Goal: Information Seeking & Learning: Learn about a topic

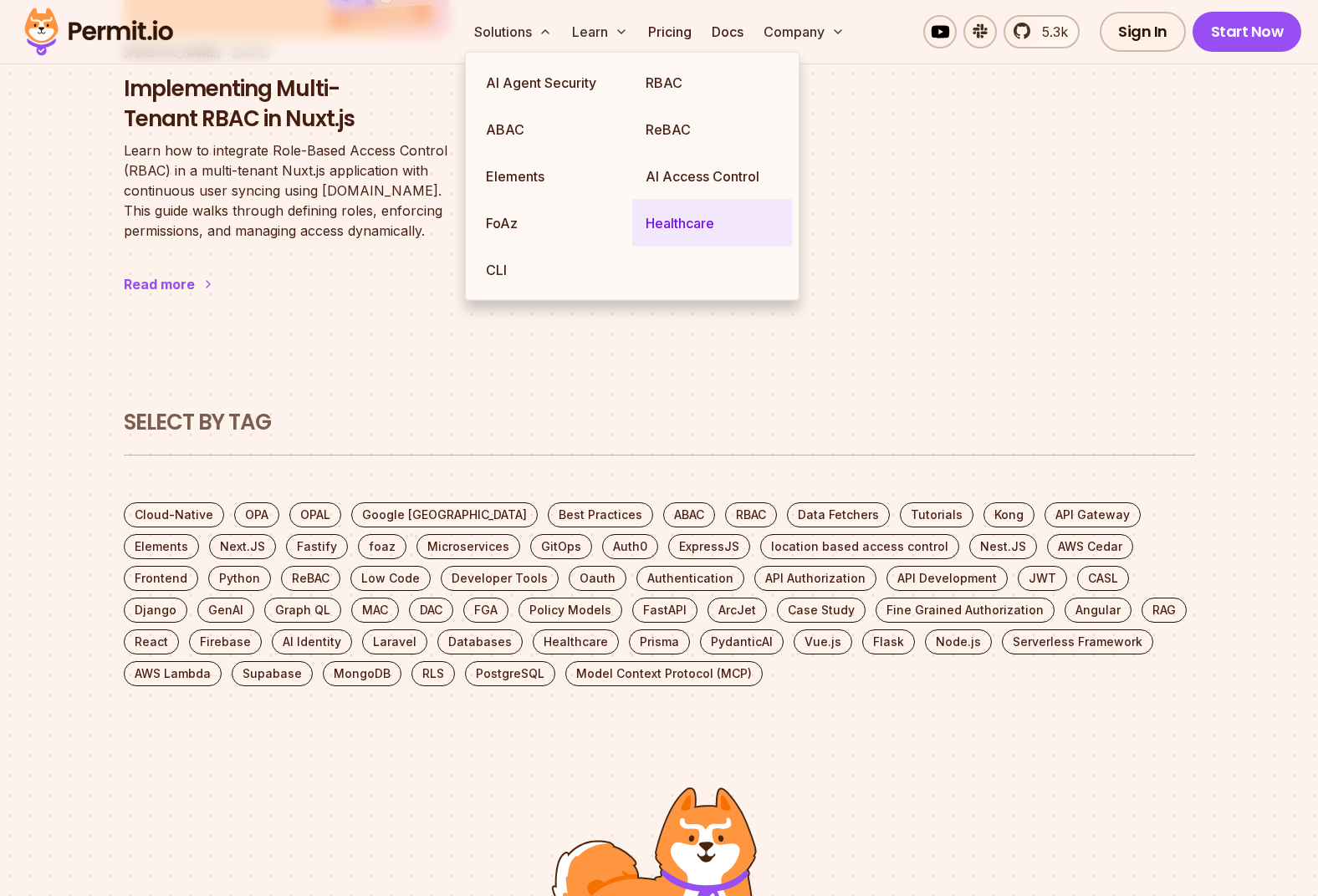
click at [667, 229] on link "Healthcare" at bounding box center [712, 224] width 159 height 47
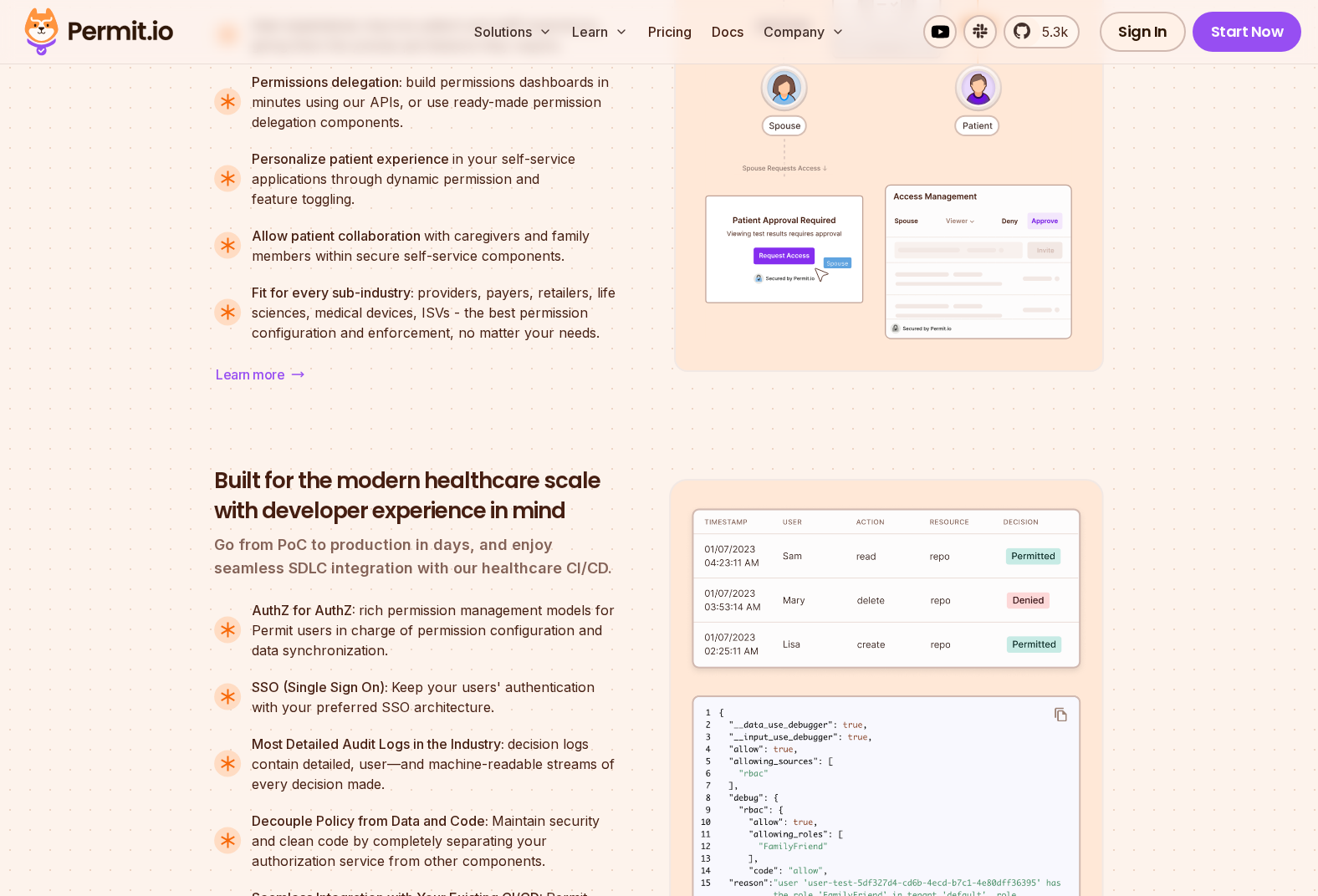
scroll to position [2174, 0]
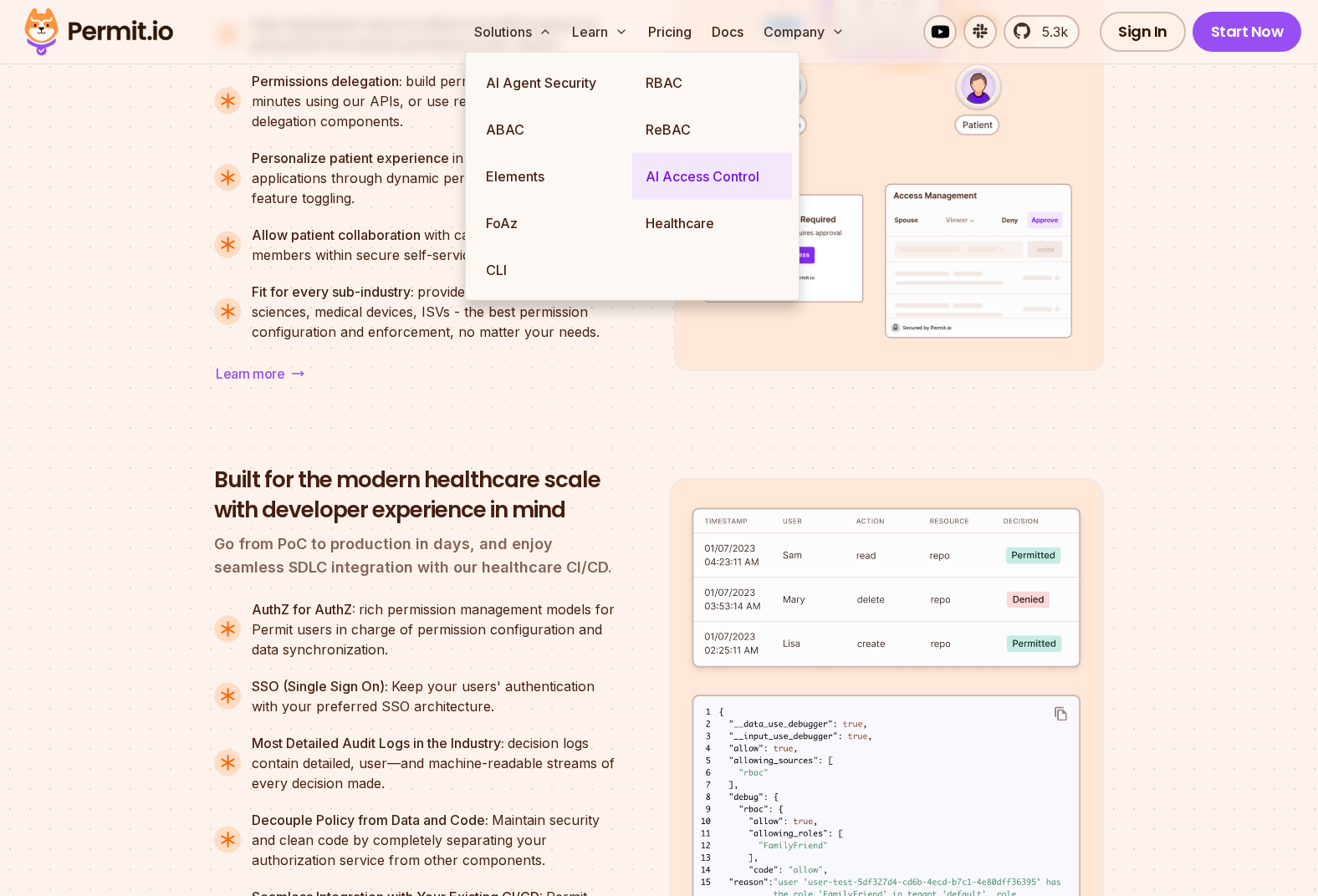
click at [660, 179] on link "AI Access Control" at bounding box center [712, 176] width 159 height 47
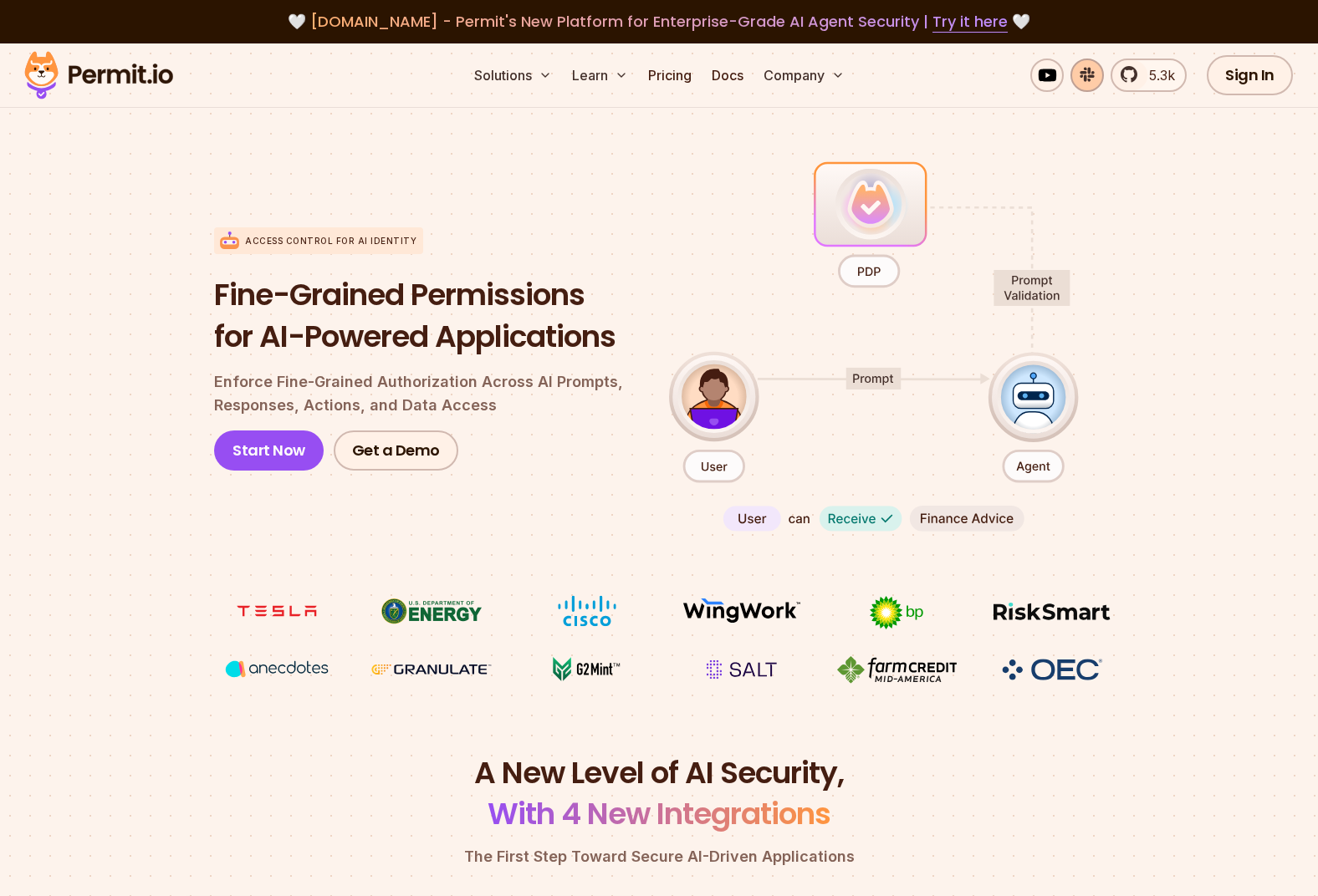
click at [1094, 83] on link at bounding box center [1087, 75] width 33 height 33
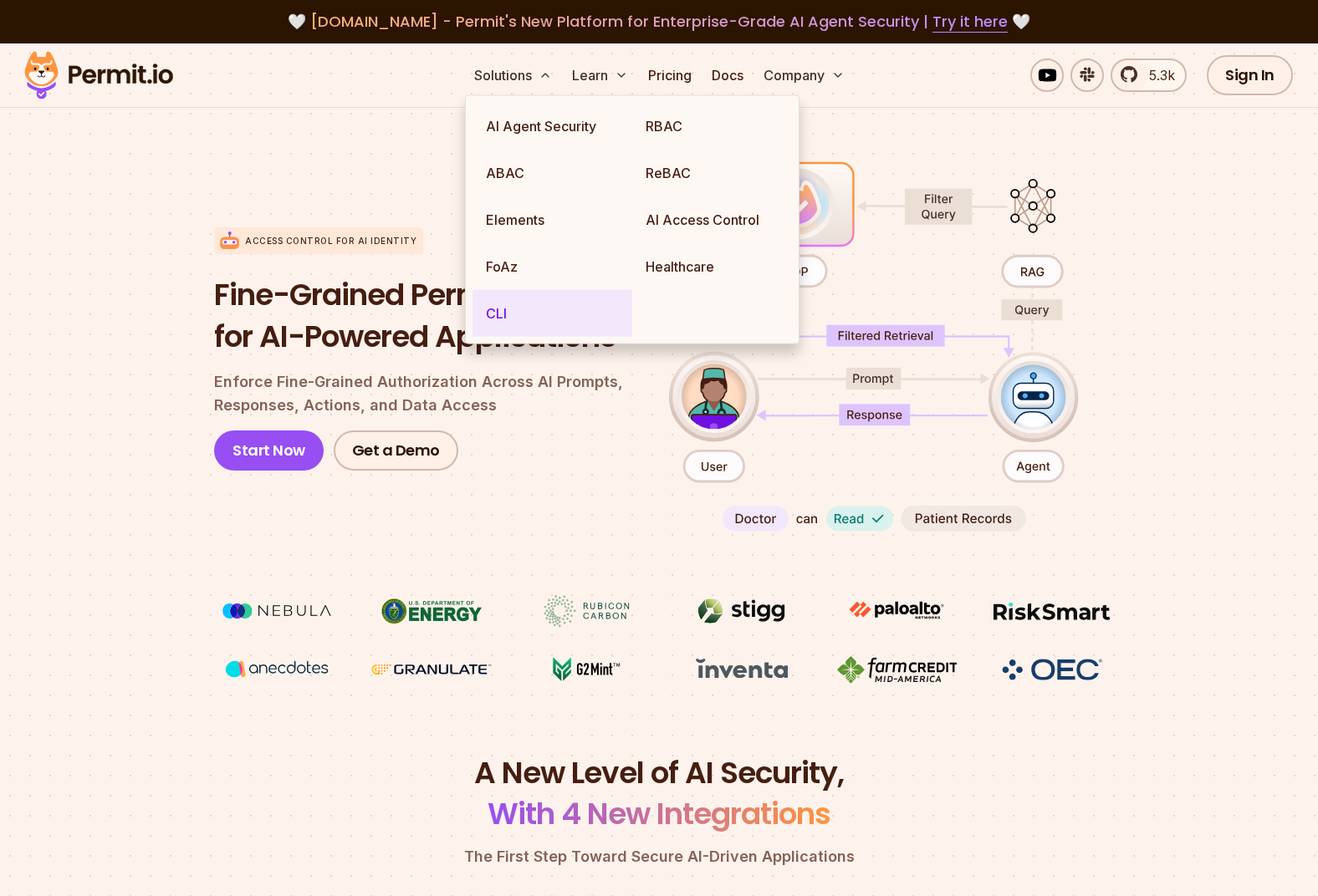
click at [497, 309] on link "CLI" at bounding box center [552, 314] width 159 height 47
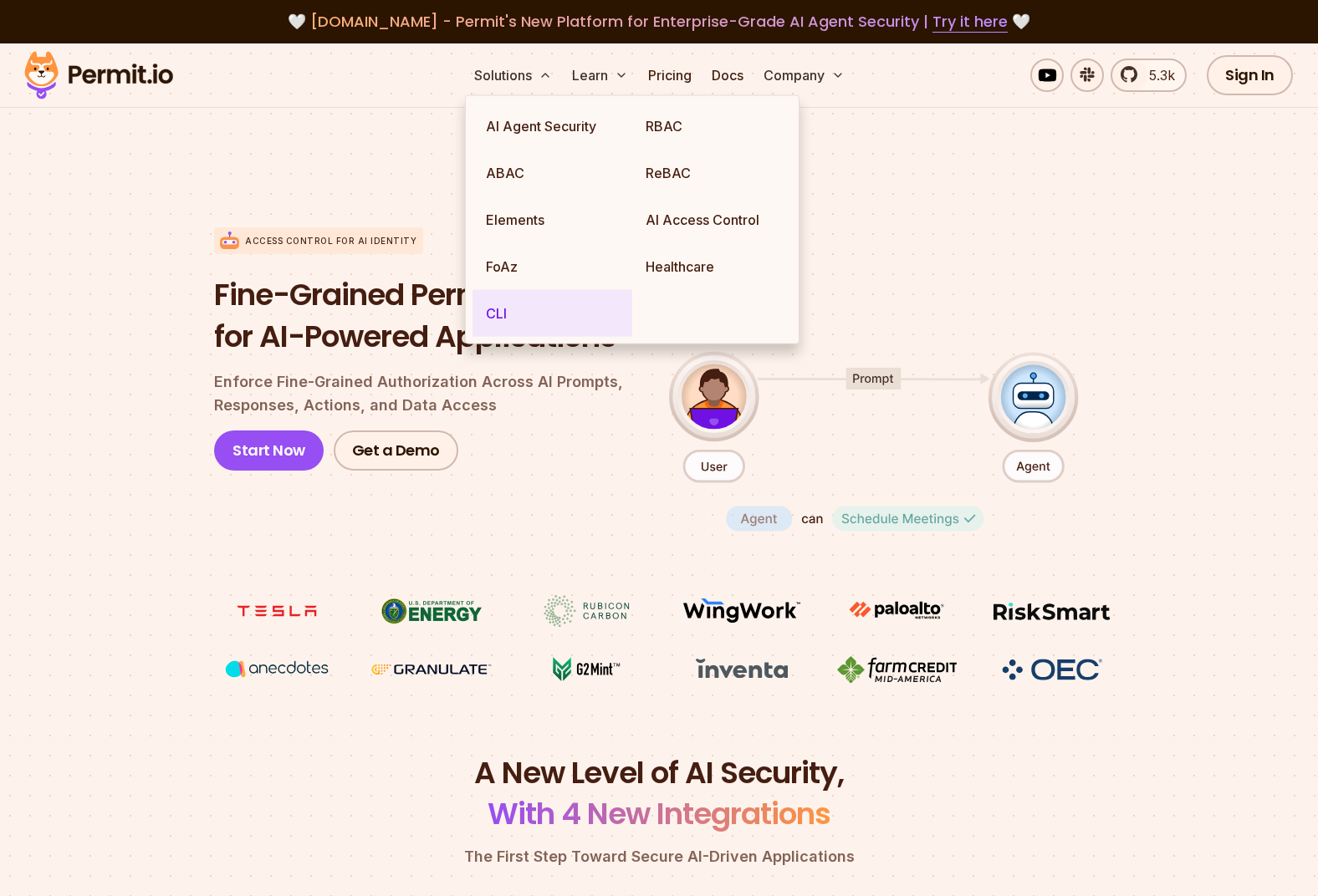
click at [496, 317] on link "CLI" at bounding box center [552, 314] width 159 height 47
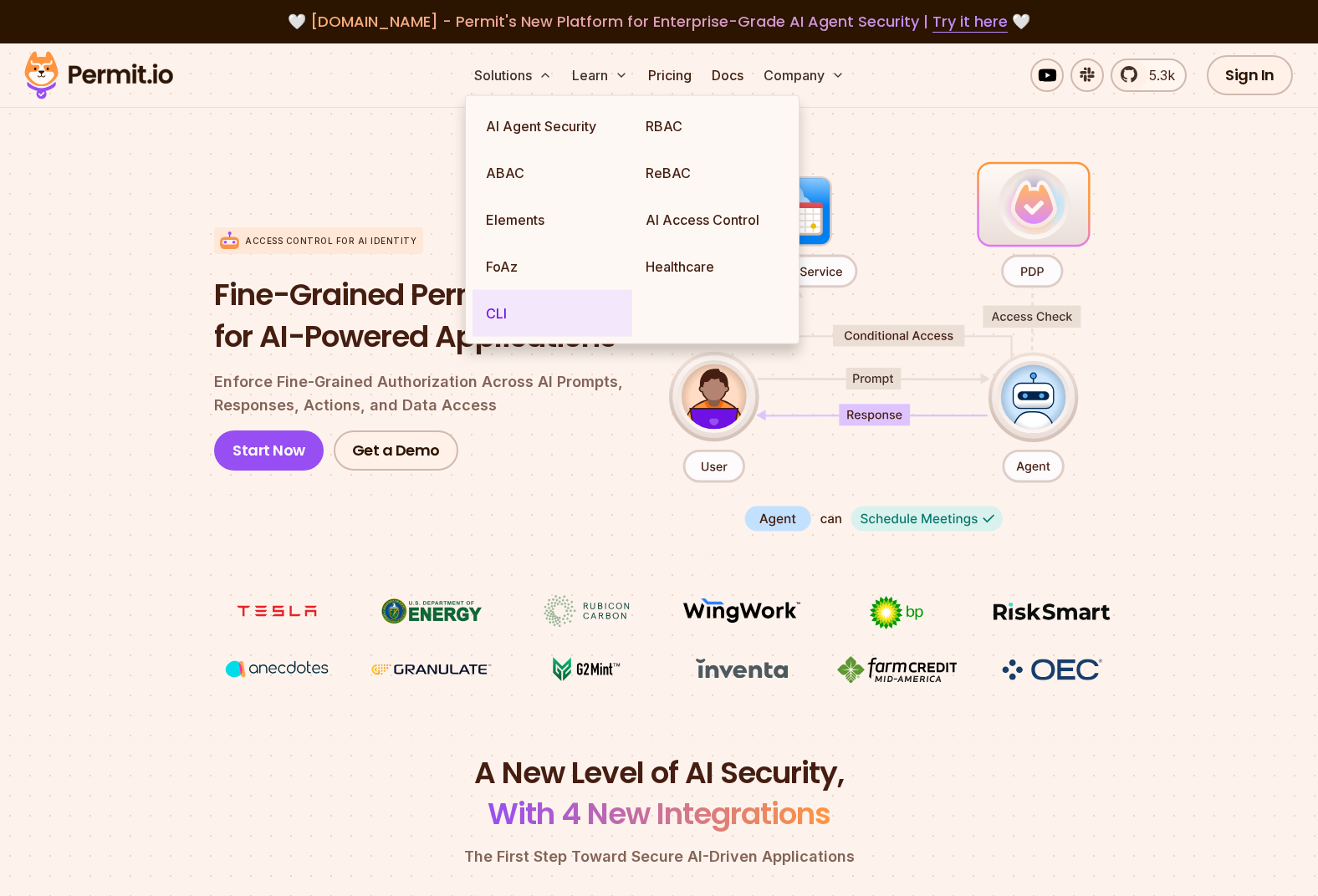
click at [495, 313] on link "CLI" at bounding box center [552, 314] width 159 height 47
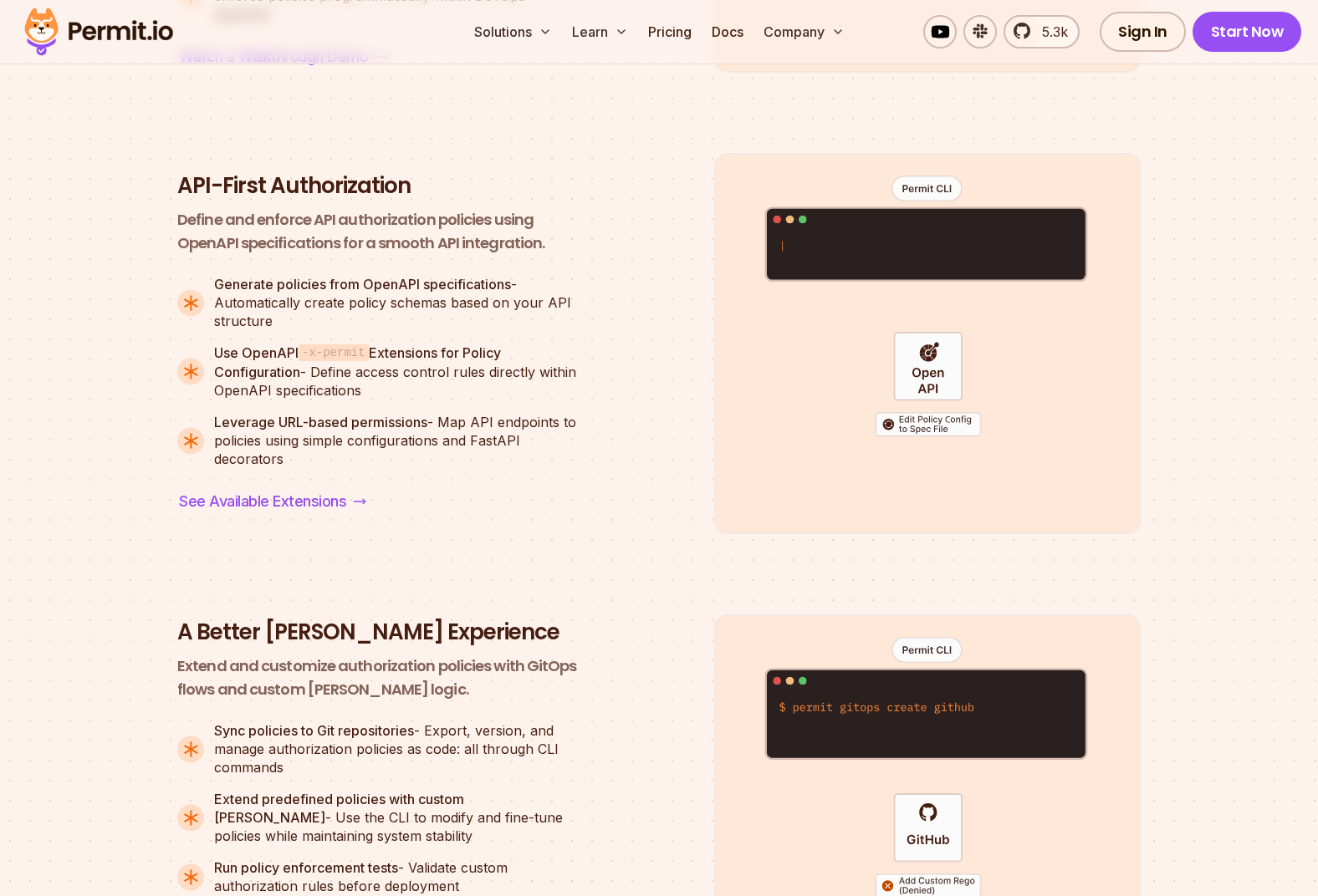
scroll to position [2592, 0]
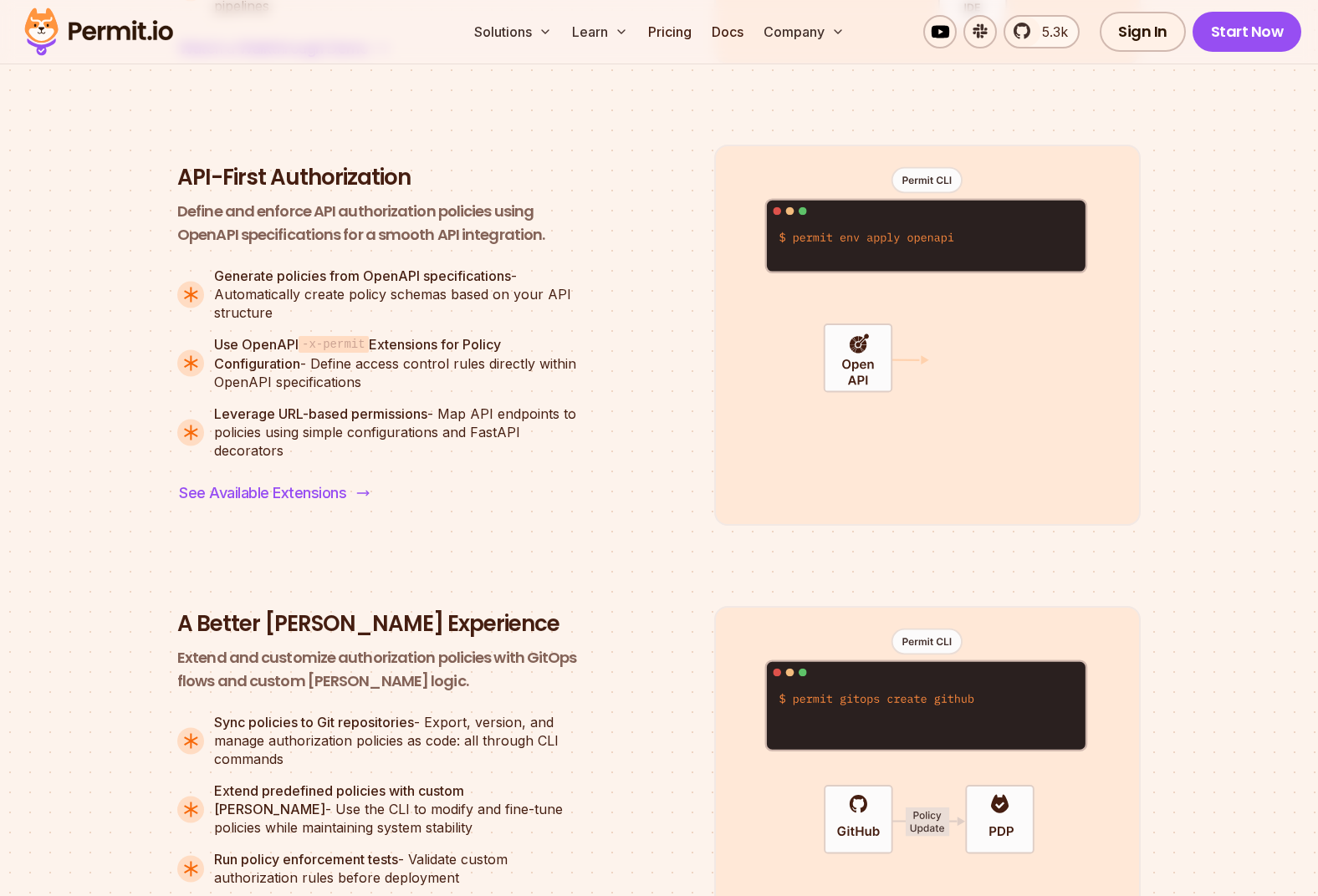
click at [252, 497] on span "See Available Extensions" at bounding box center [262, 494] width 167 height 23
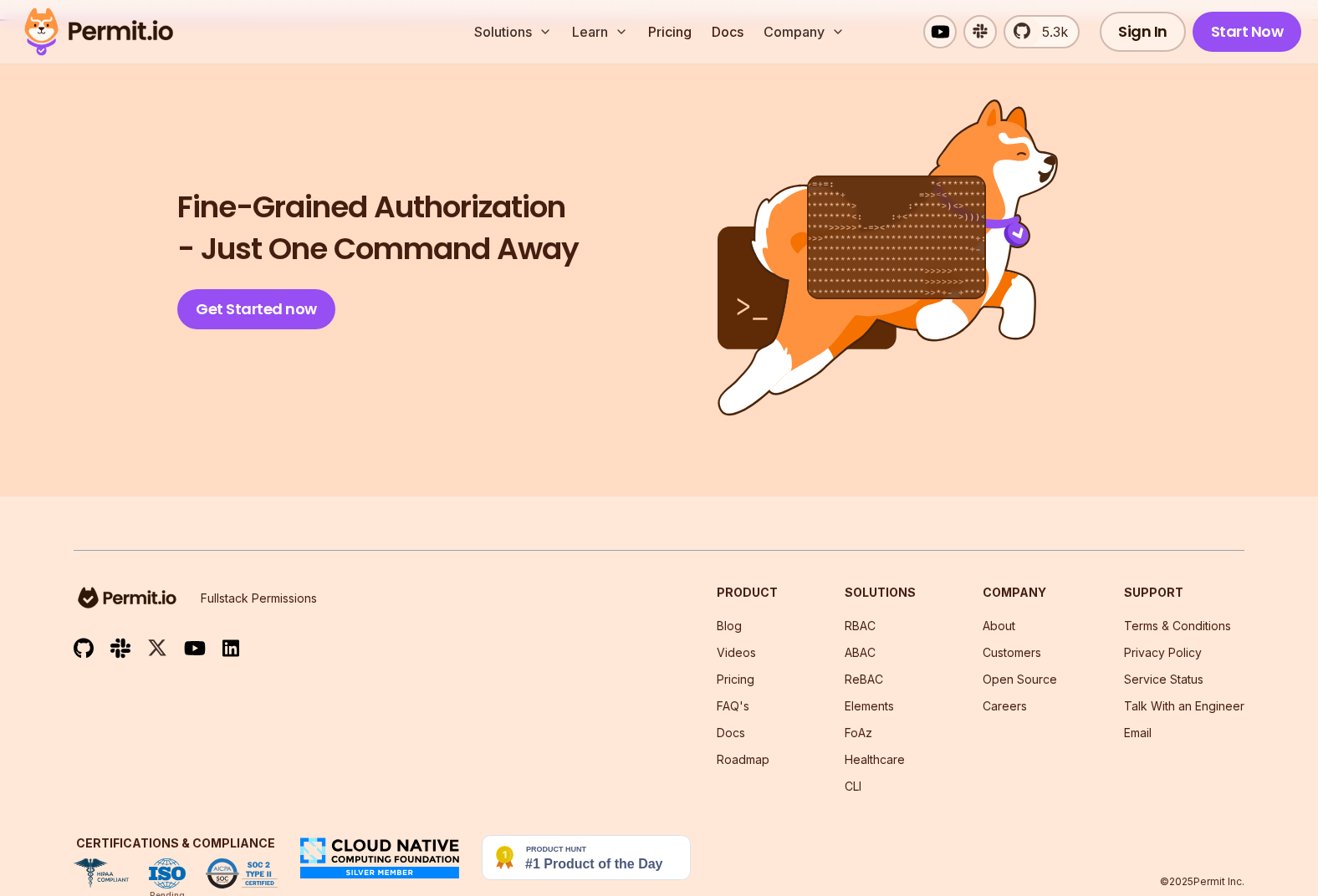
scroll to position [3726, 0]
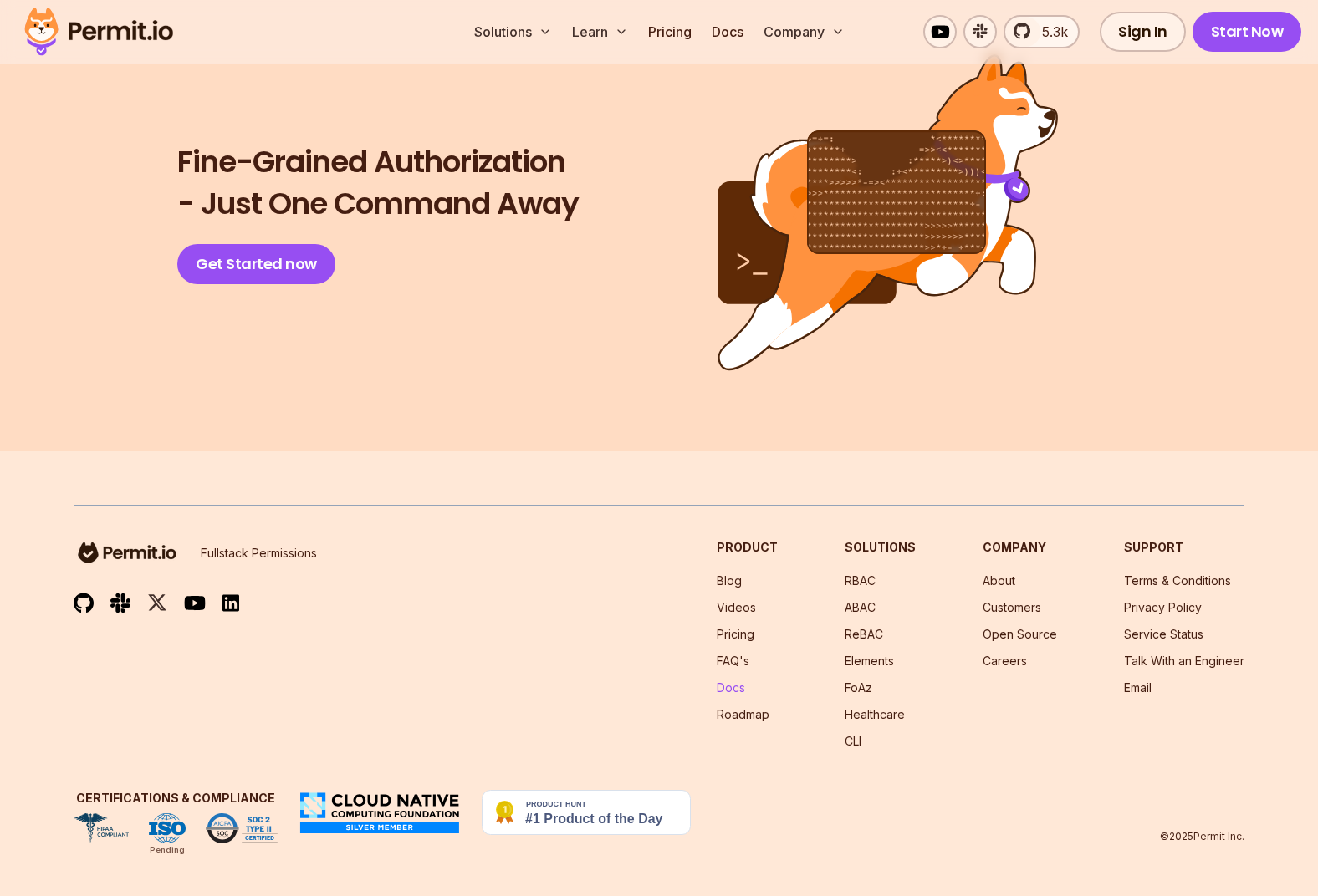
click at [745, 688] on link "Docs" at bounding box center [730, 687] width 28 height 15
